Goal: Task Accomplishment & Management: Manage account settings

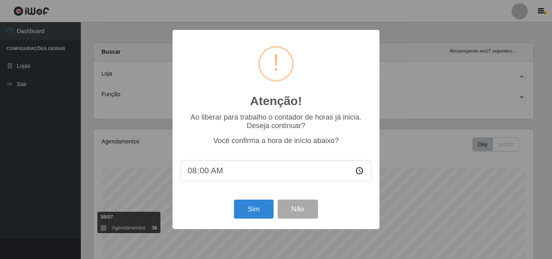
select select "423"
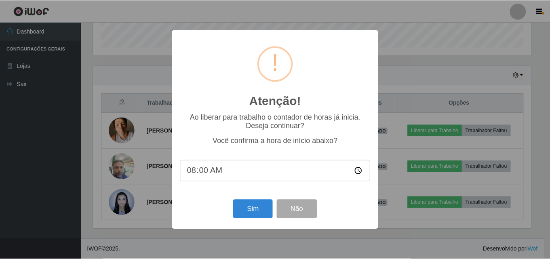
scroll to position [168, 440]
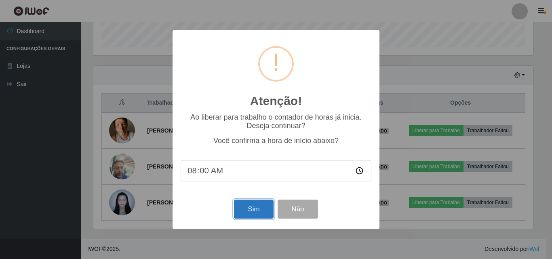
click at [240, 214] on button "Sim" at bounding box center [253, 209] width 39 height 19
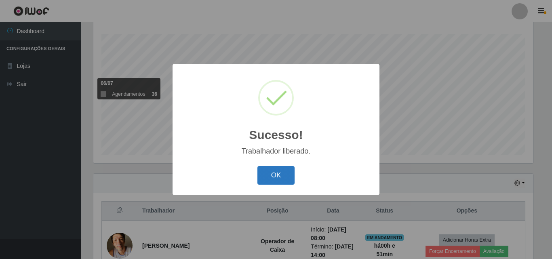
click at [275, 168] on button "OK" at bounding box center [277, 175] width 38 height 19
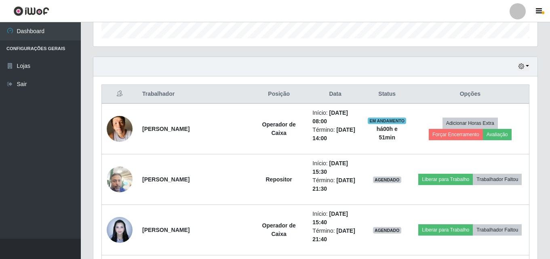
scroll to position [255, 0]
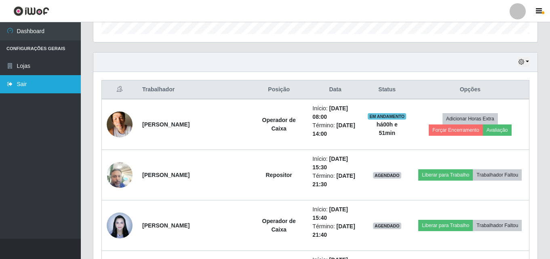
click at [13, 87] on link "Sair" at bounding box center [40, 84] width 81 height 18
